Goal: Task Accomplishment & Management: Complete application form

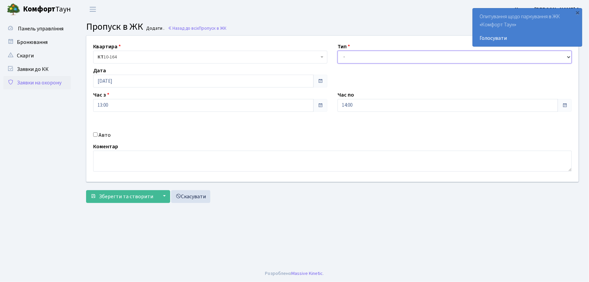
drag, startPoint x: 348, startPoint y: 56, endPoint x: 353, endPoint y: 60, distance: 6.5
click at [351, 58] on select "- Доставка Таксі Гості Сервіс" at bounding box center [455, 57] width 234 height 13
select select "1"
click at [338, 51] on select "- Доставка Таксі Гості Сервіс" at bounding box center [455, 57] width 234 height 13
drag, startPoint x: 327, startPoint y: 111, endPoint x: 319, endPoint y: 112, distance: 7.8
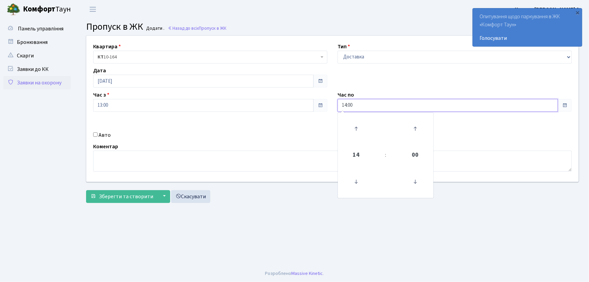
click at [318, 112] on div "Квартира <b>КТ</b>&nbsp;&nbsp;&nbsp;&nbsp;10-164 КТ 10-164 Тип - Доставка Таксі…" at bounding box center [332, 109] width 502 height 146
type input "22:00"
click at [96, 134] on input "Авто" at bounding box center [95, 134] width 4 height 4
checkbox input "true"
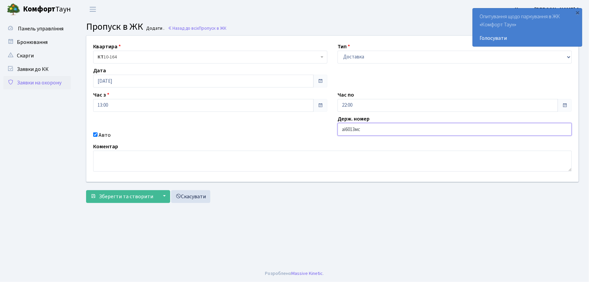
type input "аі6013мс"
click at [86, 190] on button "Зберегти та створити" at bounding box center [122, 196] width 72 height 13
